Goal: Complete application form

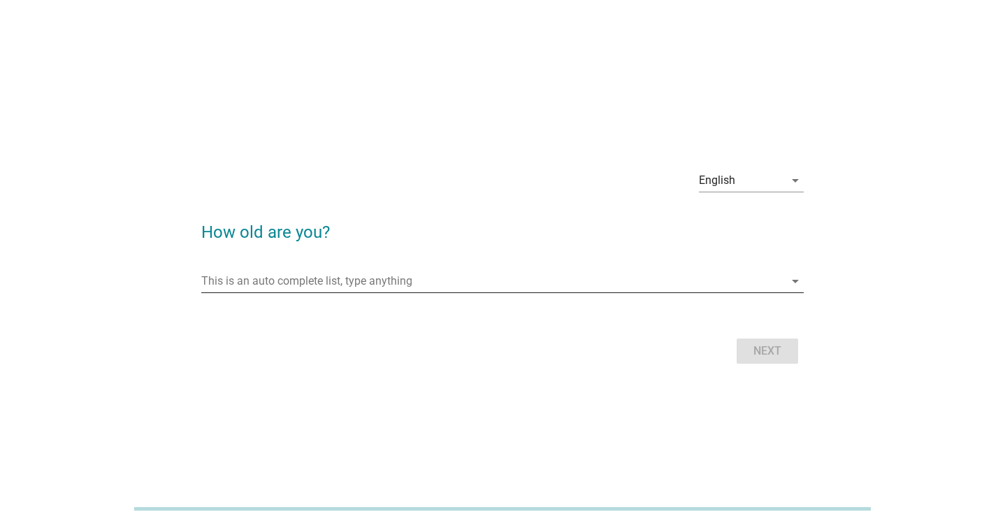
click at [379, 282] on input "This is an auto complete list, type anything" at bounding box center [493, 281] width 584 height 22
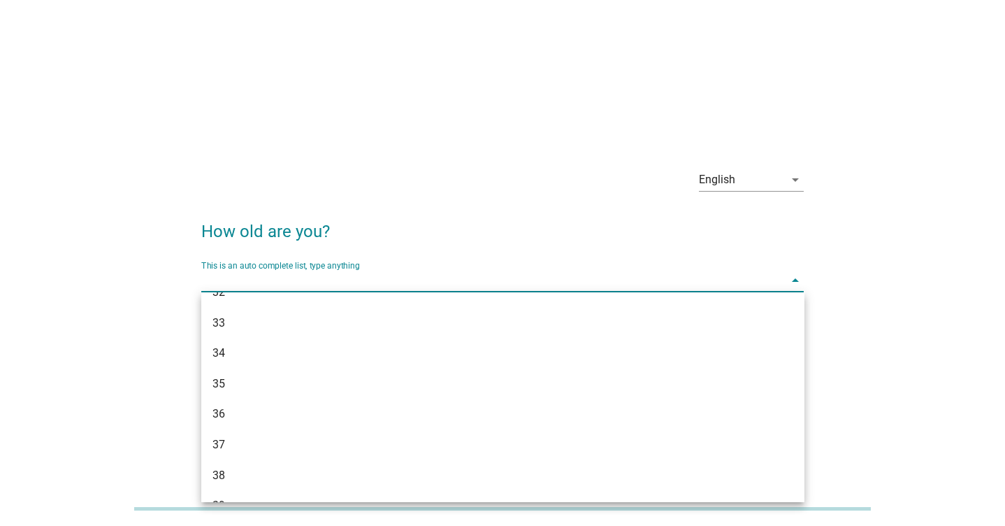
scroll to position [514, 0]
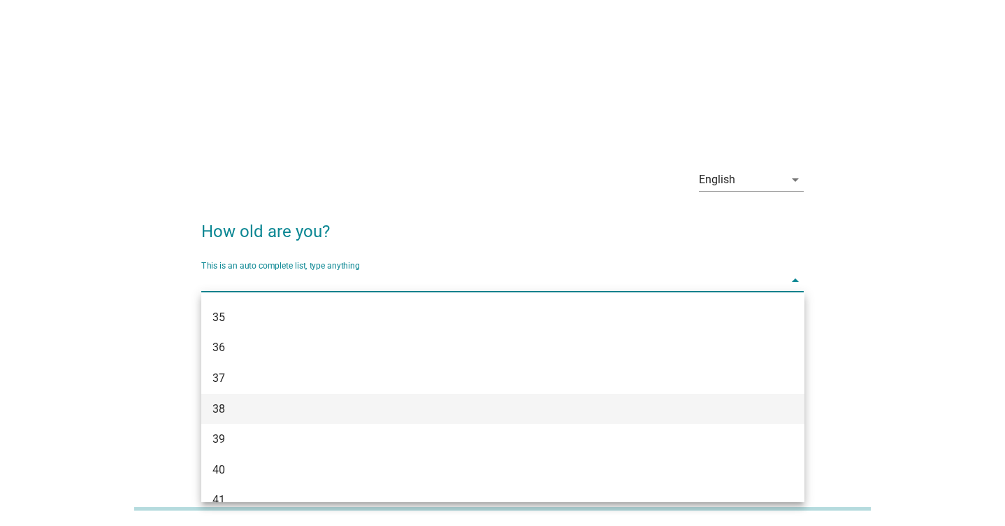
click at [284, 409] on div "38" at bounding box center [478, 408] width 532 height 17
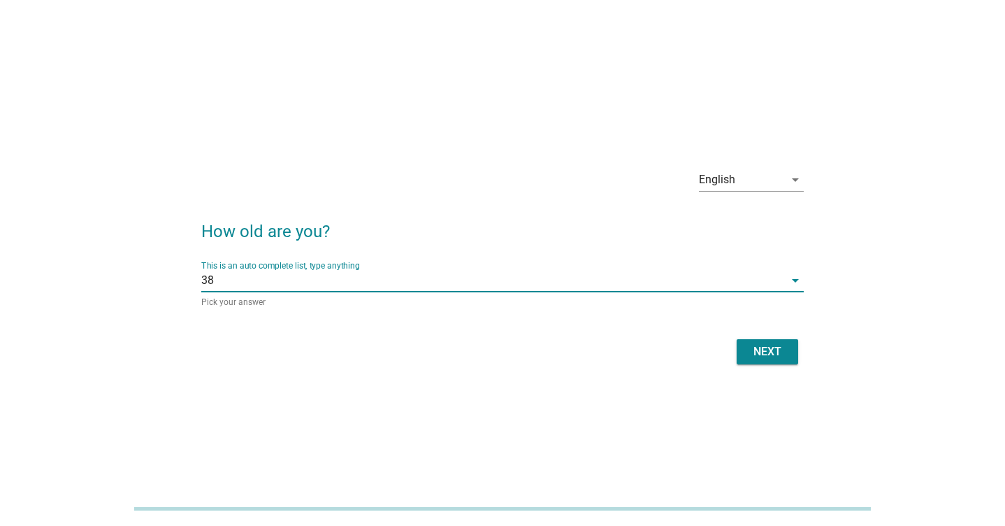
click at [768, 342] on button "Next" at bounding box center [767, 351] width 61 height 25
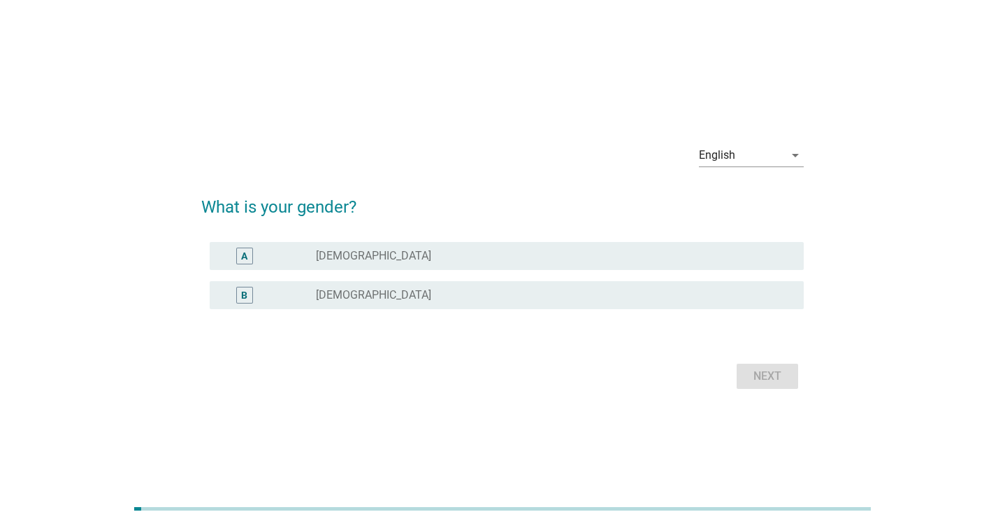
click at [545, 294] on div "radio_button_unchecked [DEMOGRAPHIC_DATA]" at bounding box center [548, 295] width 465 height 14
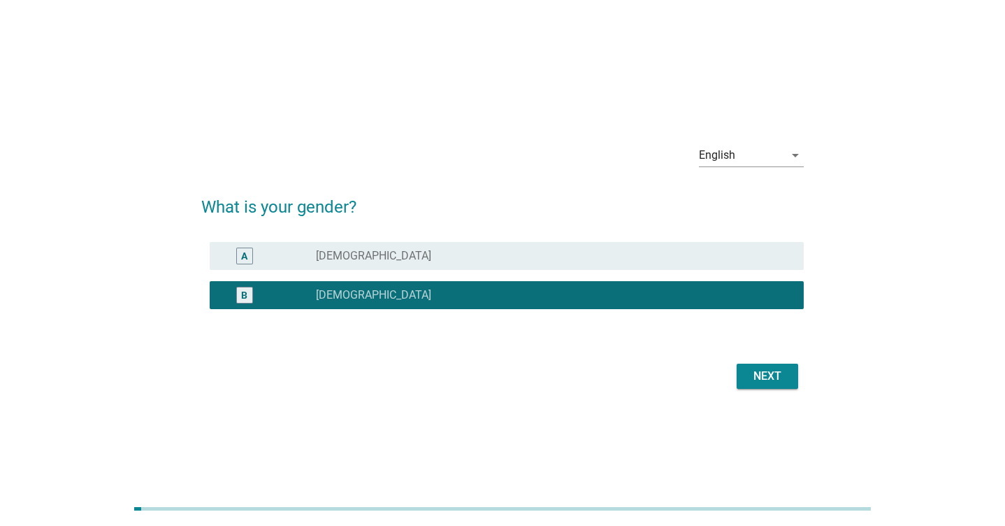
click at [782, 382] on div "Next" at bounding box center [767, 376] width 39 height 17
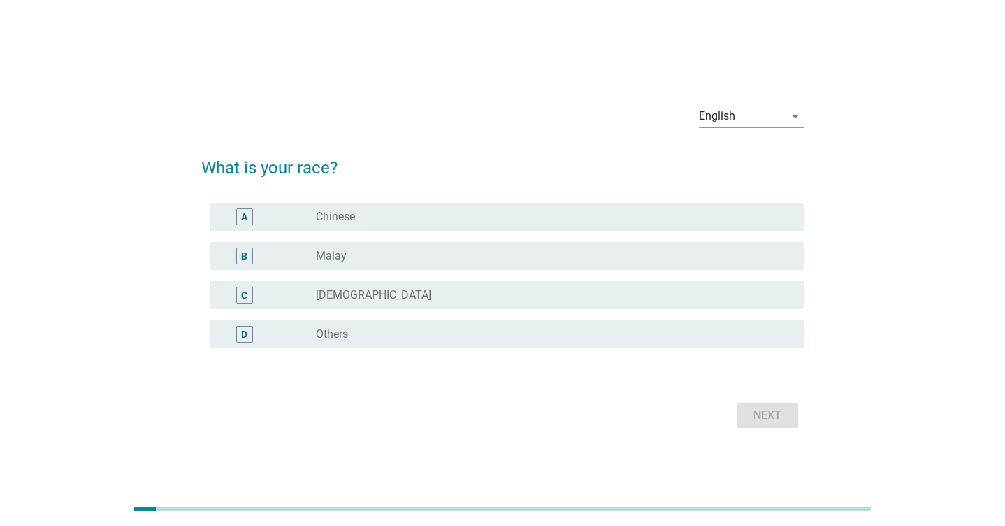
click at [381, 214] on div "radio_button_unchecked Chinese" at bounding box center [548, 217] width 465 height 14
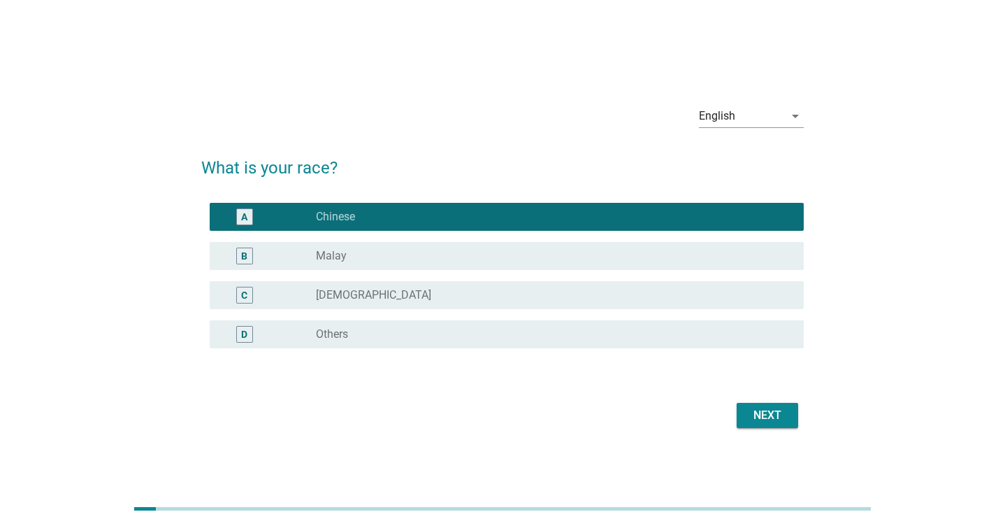
click at [751, 414] on div "Next" at bounding box center [767, 415] width 39 height 17
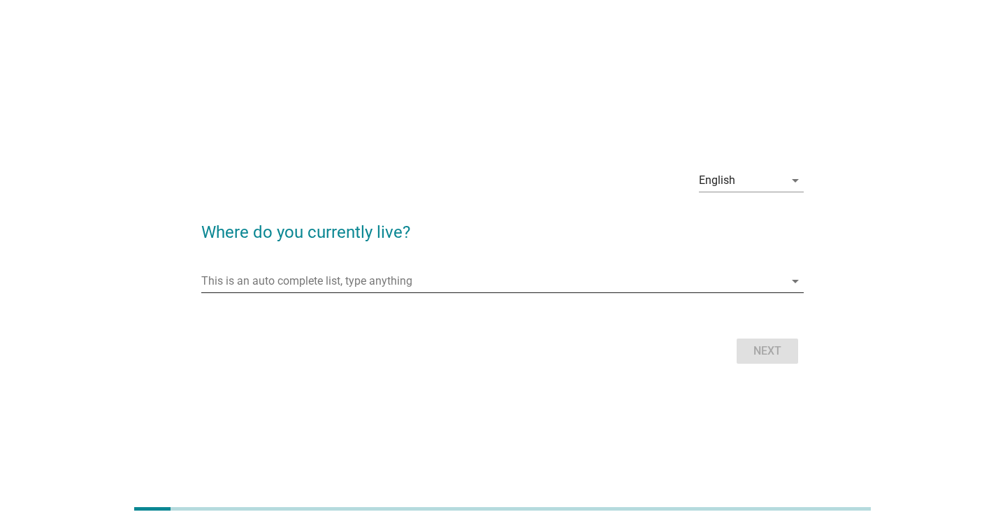
click at [351, 278] on input "This is an auto complete list, type anything" at bounding box center [493, 281] width 584 height 22
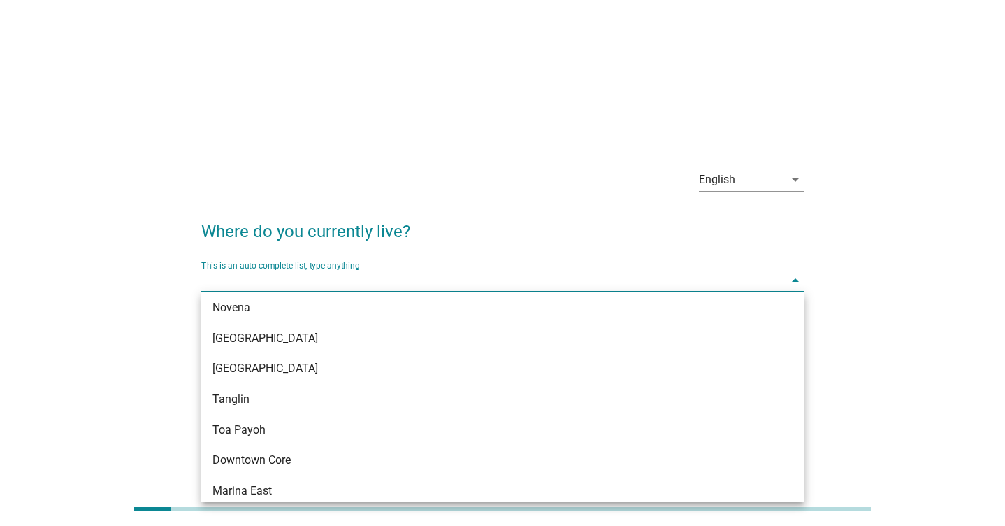
scroll to position [277, 0]
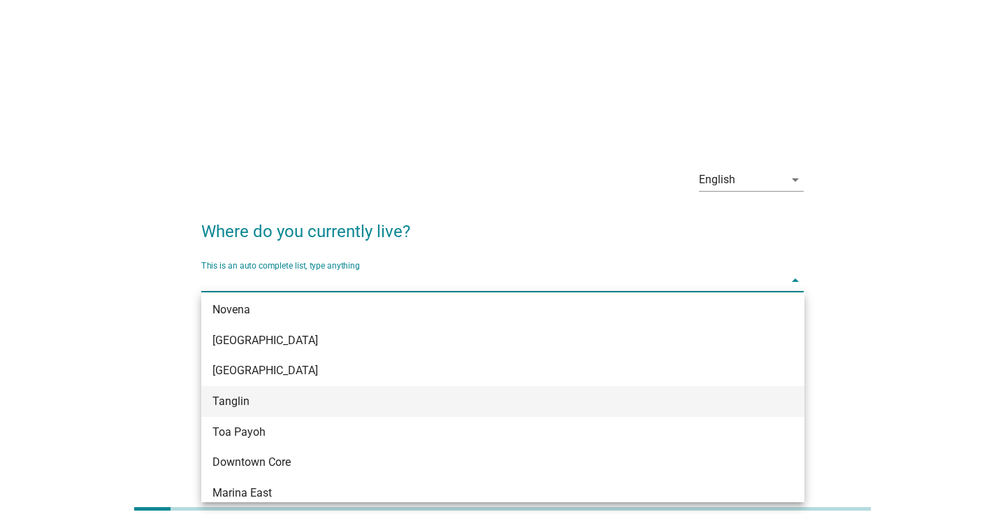
click at [293, 393] on div "Tanglin" at bounding box center [478, 401] width 532 height 17
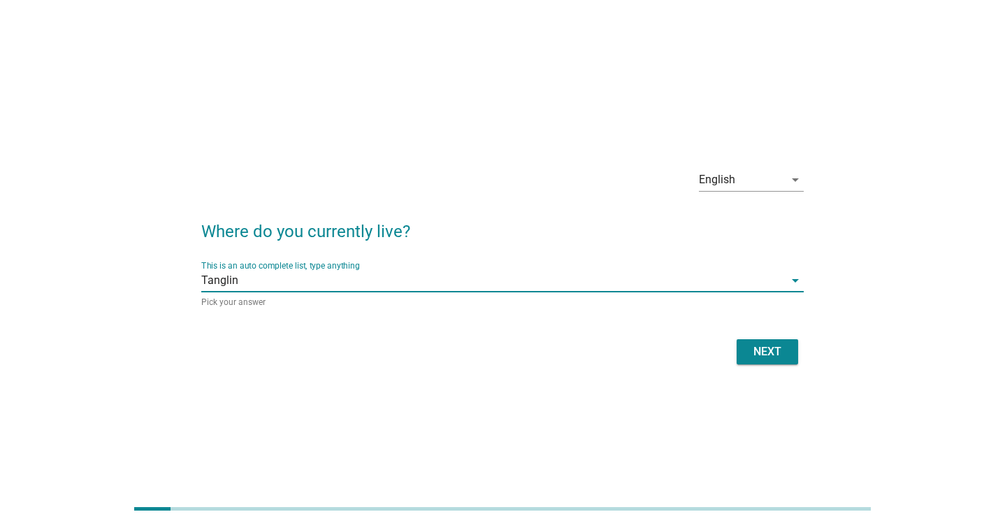
click at [788, 338] on div "Next" at bounding box center [502, 352] width 603 height 34
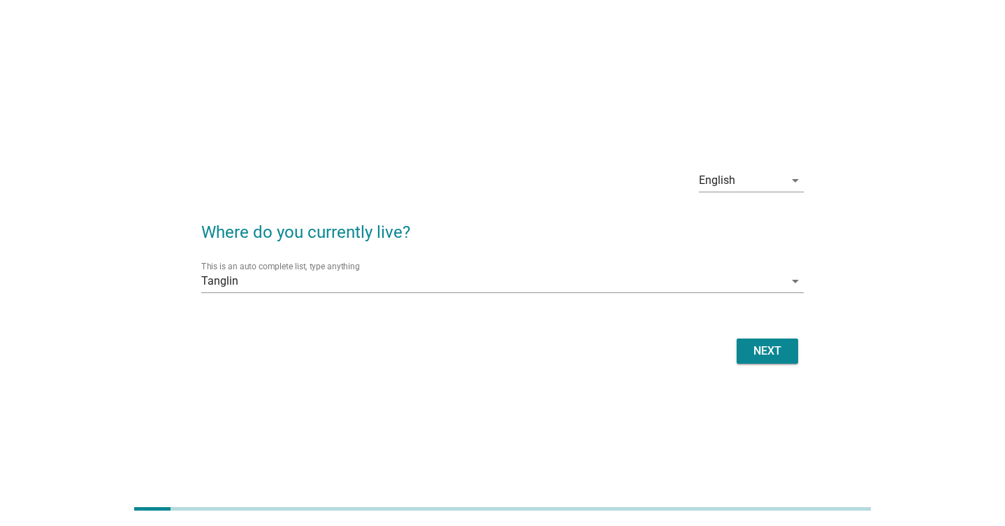
click at [764, 342] on div "Next" at bounding box center [767, 350] width 39 height 17
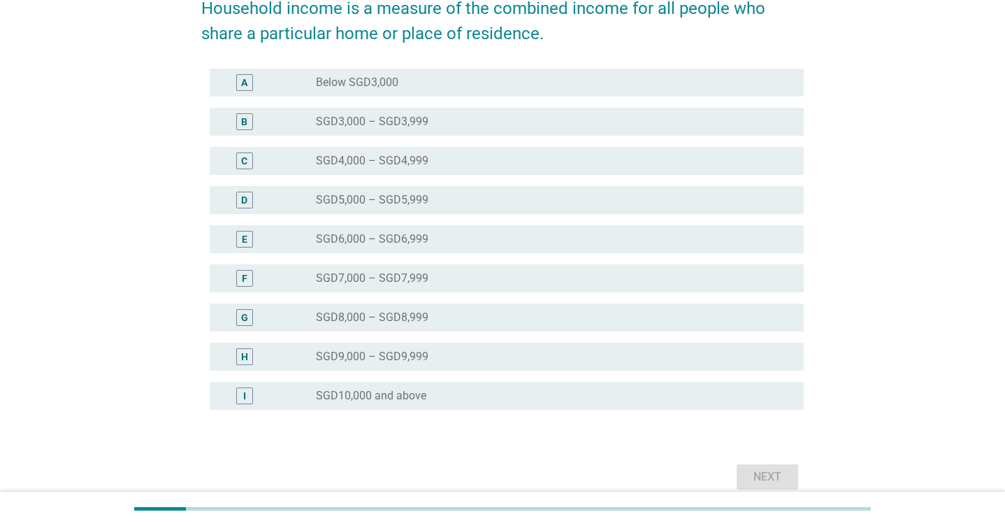
scroll to position [267, 0]
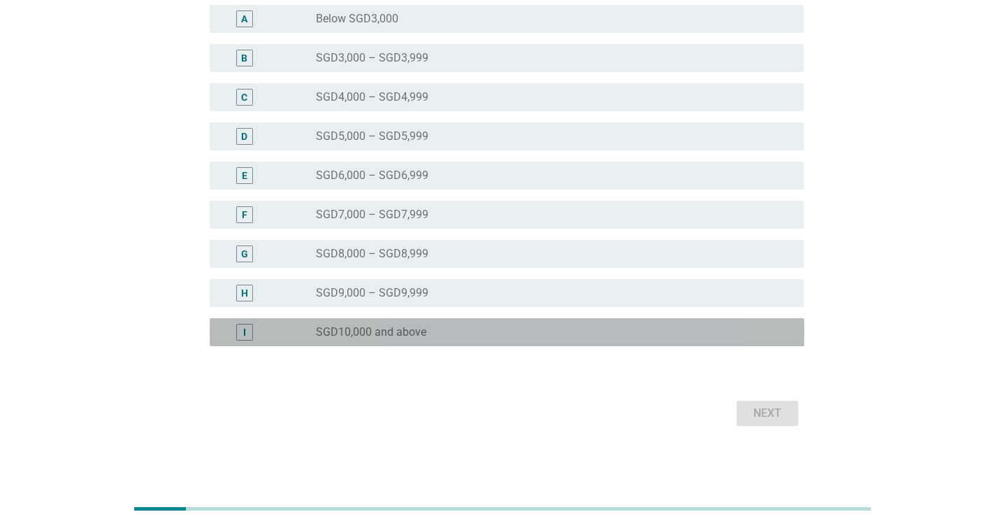
click at [448, 324] on div "radio_button_unchecked SGD10,000 and above" at bounding box center [554, 332] width 477 height 17
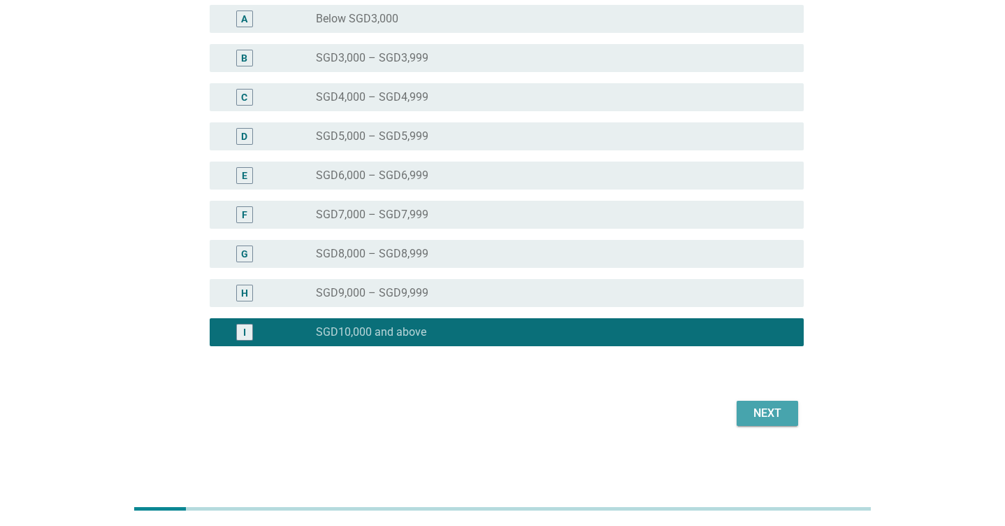
click at [753, 414] on div "Next" at bounding box center [767, 413] width 39 height 17
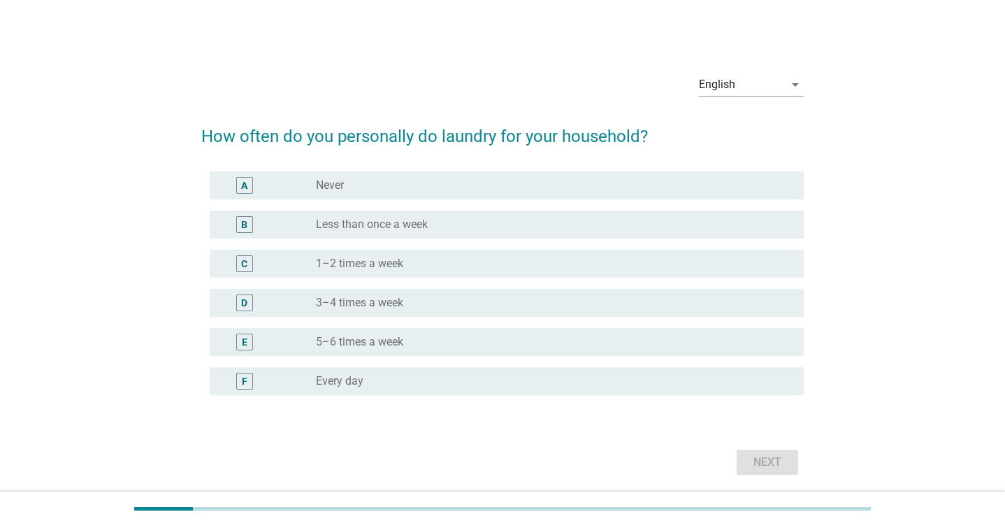
click at [464, 191] on div "radio_button_unchecked Never" at bounding box center [548, 185] width 465 height 14
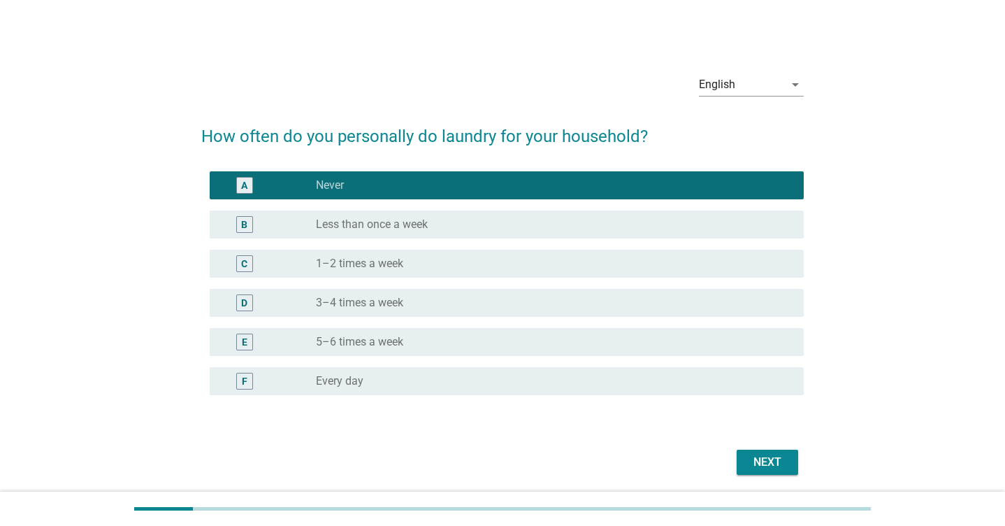
click at [761, 457] on div "Next" at bounding box center [767, 462] width 39 height 17
